Goal: Book appointment/travel/reservation

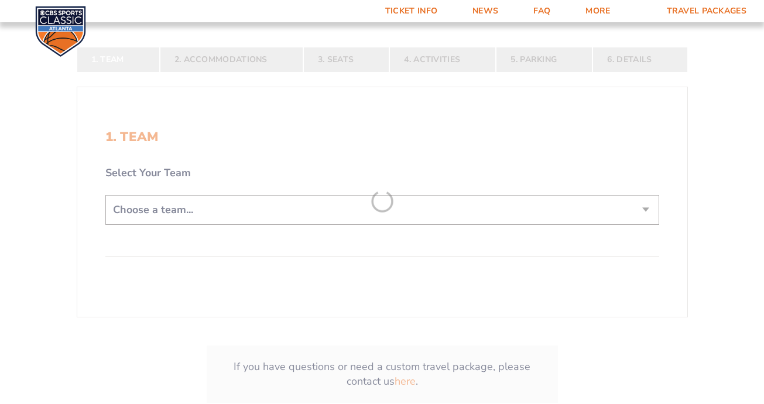
scroll to position [270, 0]
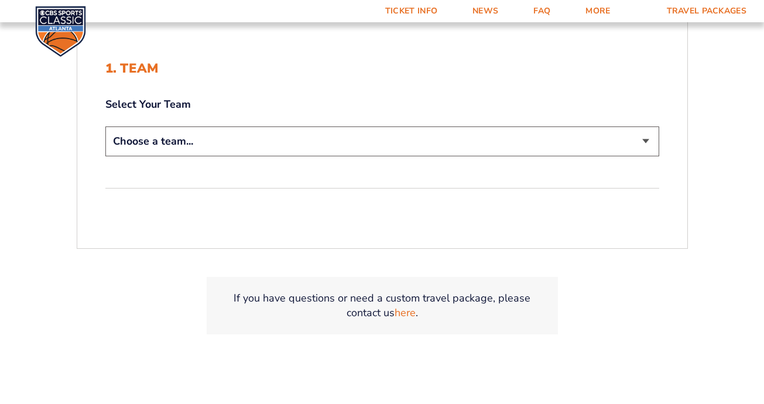
click at [643, 146] on select "Choose a team... [US_STATE] Wildcats [US_STATE] State Buckeyes [US_STATE] Tar H…" at bounding box center [382, 142] width 554 height 30
select select "20108"
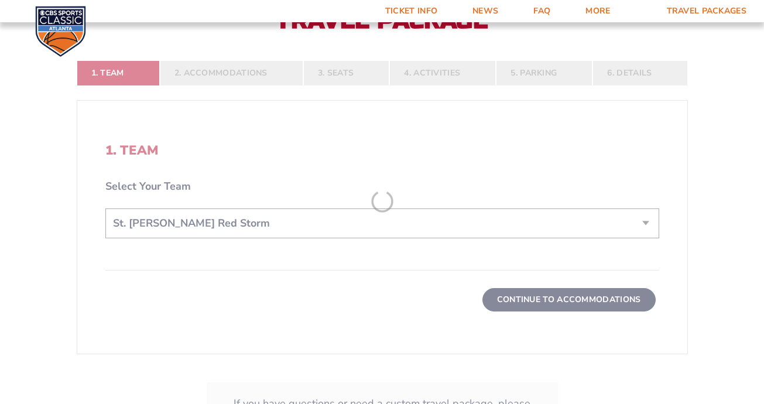
scroll to position [352, 0]
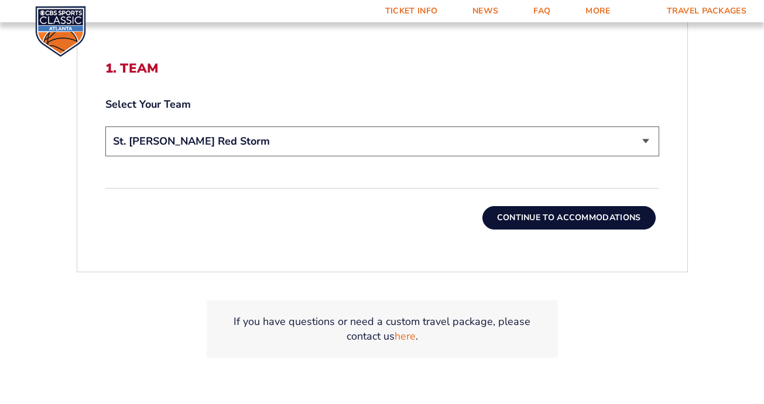
click at [538, 216] on button "Continue To Accommodations" at bounding box center [569, 217] width 173 height 23
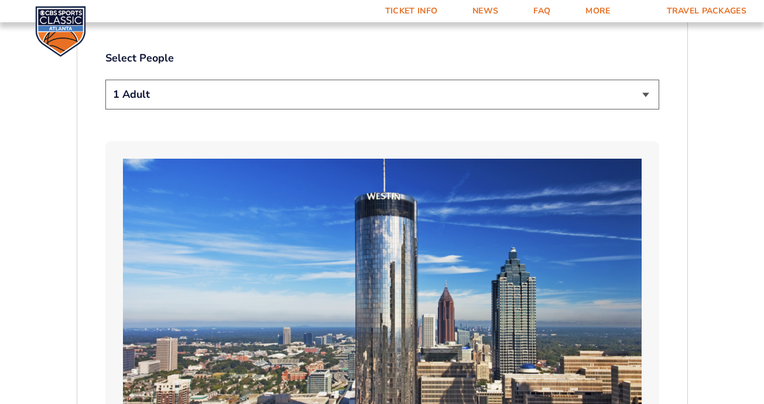
scroll to position [633, 0]
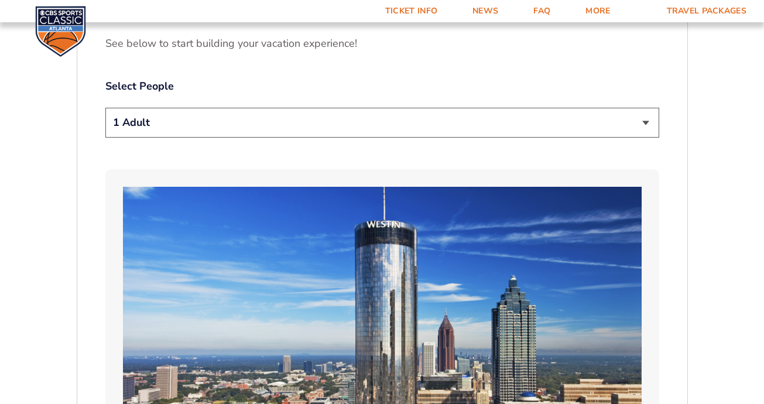
click at [645, 108] on select "1 Adult 2 Adults 3 Adults 4 Adults 2 Adults + 1 Child 2 Adults + 2 Children 2 A…" at bounding box center [382, 123] width 554 height 30
select select "2 Adults"
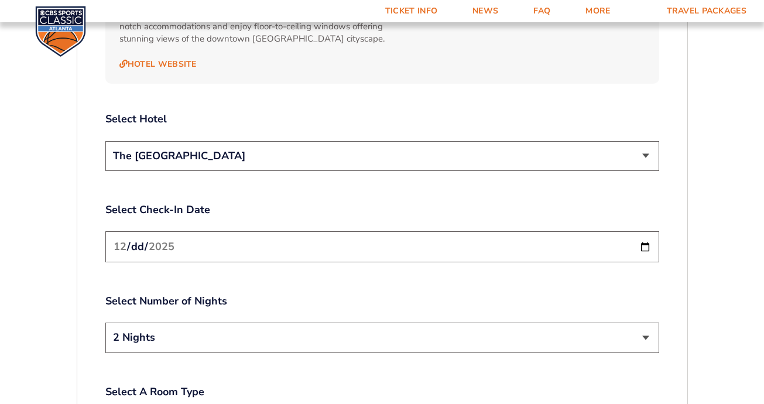
scroll to position [1366, 0]
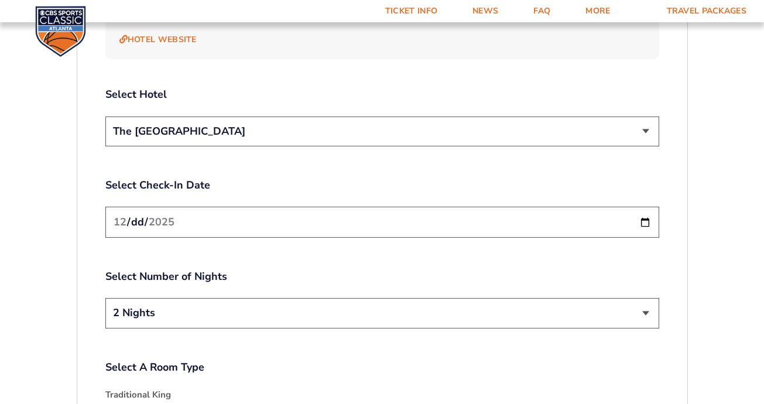
click at [647, 207] on input "[DATE]" at bounding box center [382, 222] width 554 height 31
click at [183, 207] on input "[DATE]" at bounding box center [382, 222] width 554 height 31
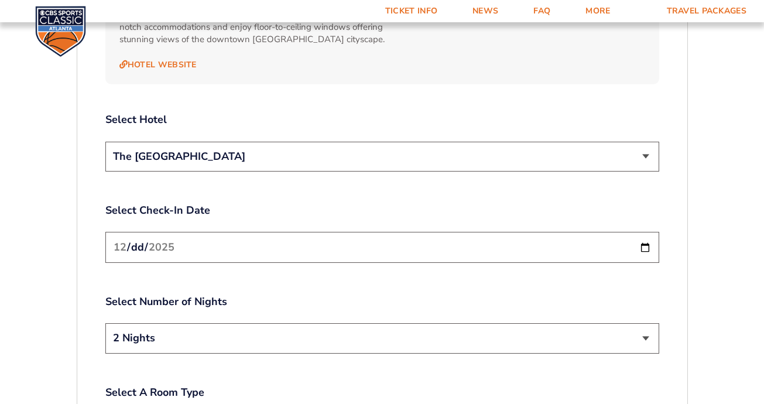
click at [647, 295] on div "Select Number of Nights 2 Nights 3 Nights" at bounding box center [382, 326] width 554 height 62
click at [647, 323] on select "2 Nights 3 Nights" at bounding box center [382, 338] width 554 height 30
click at [647, 232] on input "[DATE]" at bounding box center [382, 247] width 554 height 31
click at [261, 323] on select "2 Nights 3 Nights" at bounding box center [382, 338] width 554 height 30
click at [646, 232] on input "[DATE]" at bounding box center [382, 247] width 554 height 31
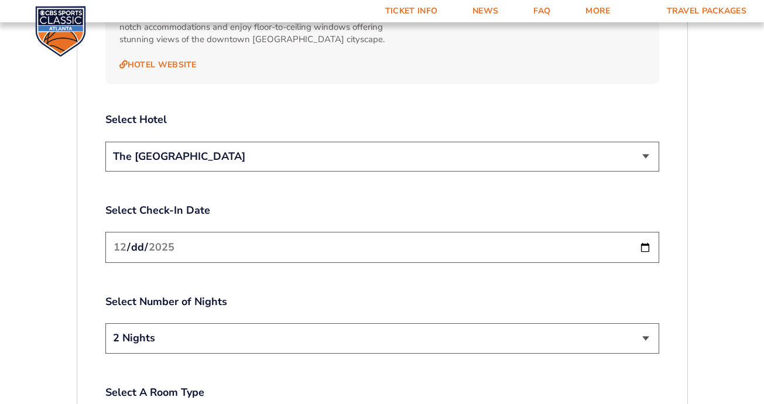
type input "[DATE]"
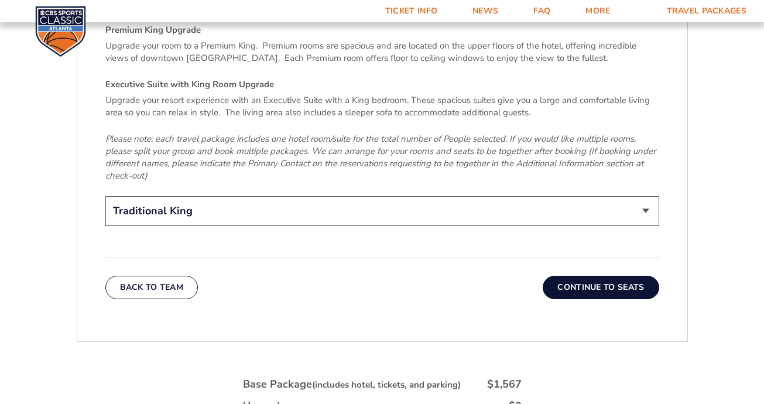
scroll to position [1827, 0]
click at [589, 276] on button "Continue To Seats" at bounding box center [601, 287] width 116 height 23
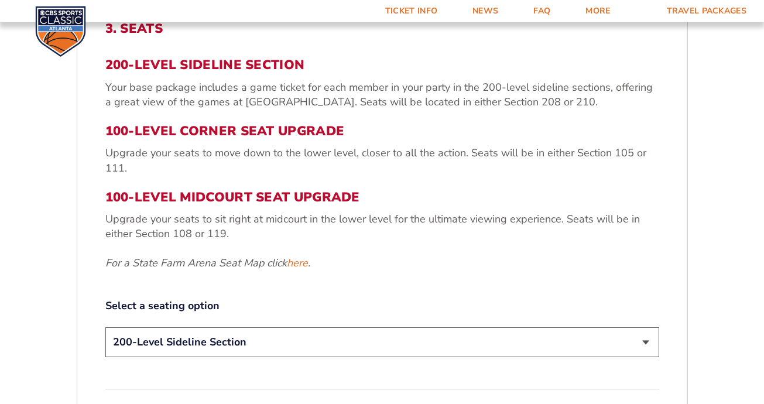
scroll to position [460, 0]
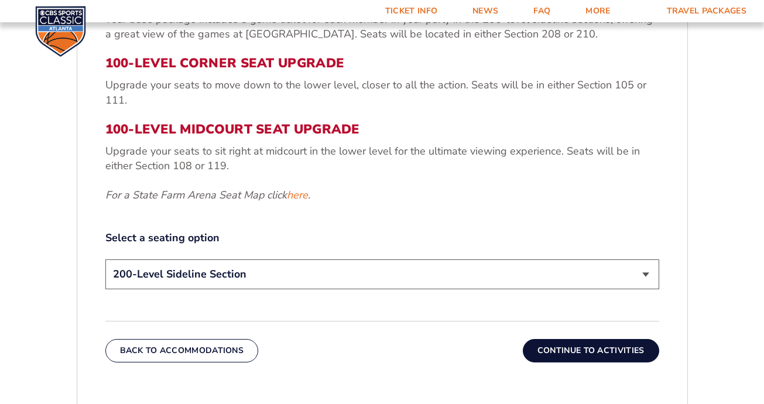
click at [642, 275] on select "200-Level Sideline Section 100-Level Corner Seat Upgrade (+$120 per person) 100…" at bounding box center [382, 274] width 554 height 30
select select "100-Level Corner Seat Upgrade"
click at [596, 345] on button "Continue To Activities" at bounding box center [591, 350] width 136 height 23
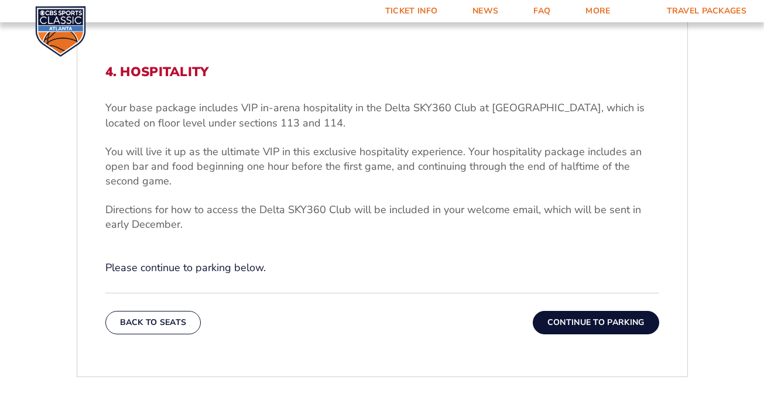
scroll to position [347, 0]
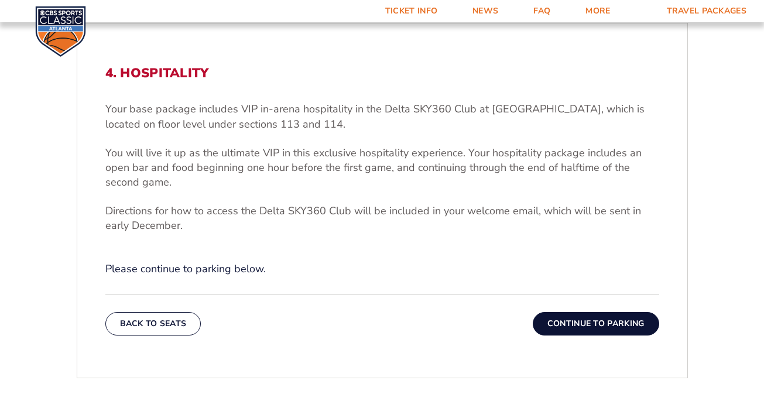
click at [590, 325] on button "Continue To Parking" at bounding box center [596, 323] width 127 height 23
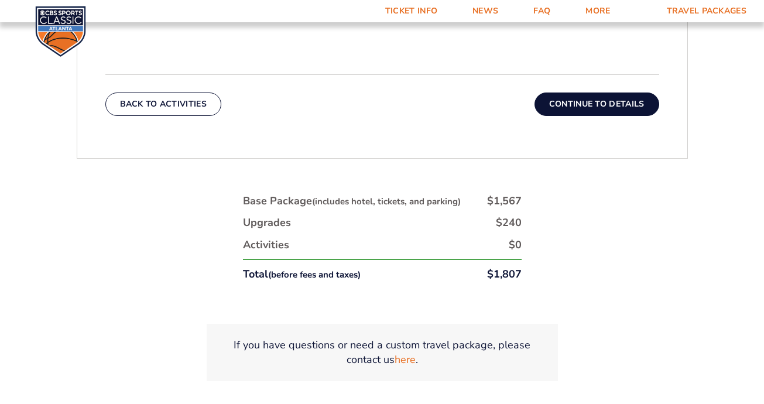
scroll to position [489, 0]
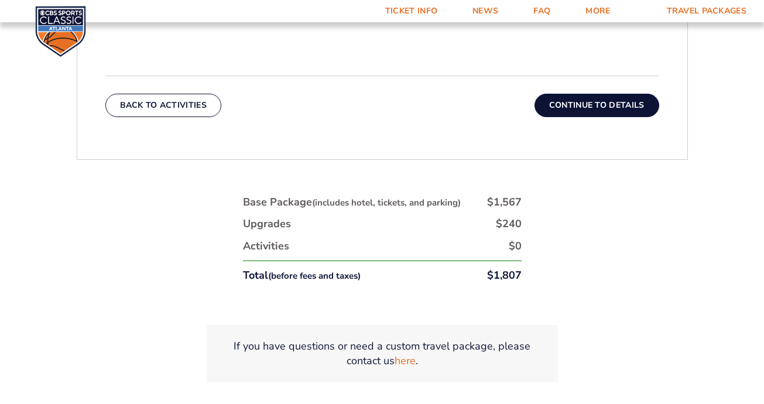
click at [607, 94] on button "Continue To Details" at bounding box center [597, 105] width 125 height 23
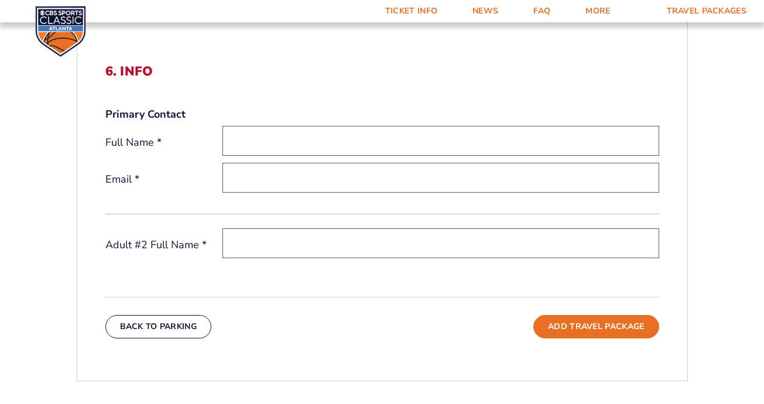
scroll to position [345, 0]
